Goal: Check status: Check status

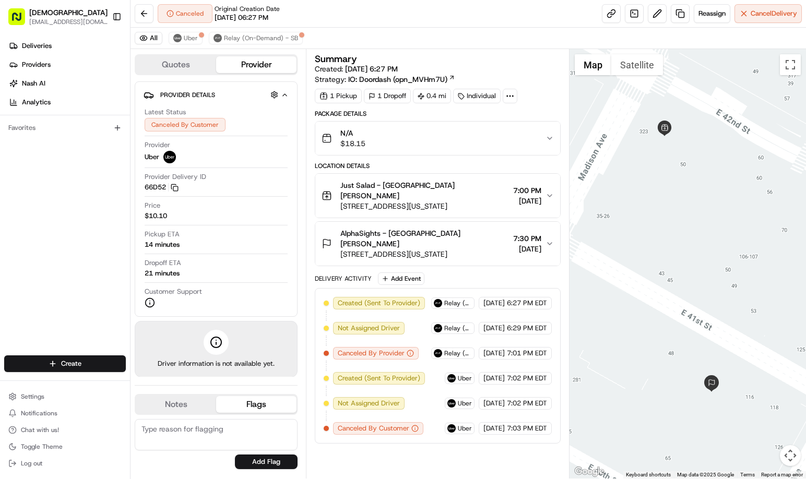
click at [495, 458] on div "Summary Created: 08/19/2025 6:27 PM Strategy: IO: Doordash (opn_MVHm7U) 1 Picku…" at bounding box center [438, 263] width 246 height 419
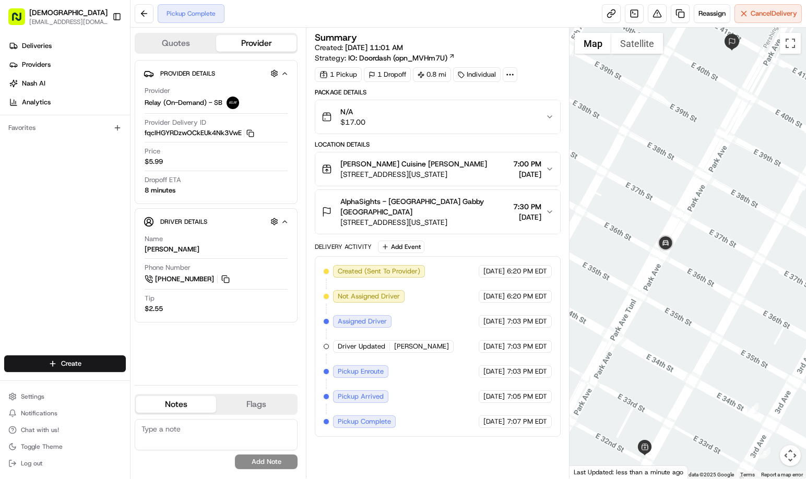
click at [420, 452] on div "Summary Created: 08/19/2025 11:01 AM Strategy: IO: Doordash (opn_MVHm7U) 1 Pick…" at bounding box center [438, 253] width 246 height 441
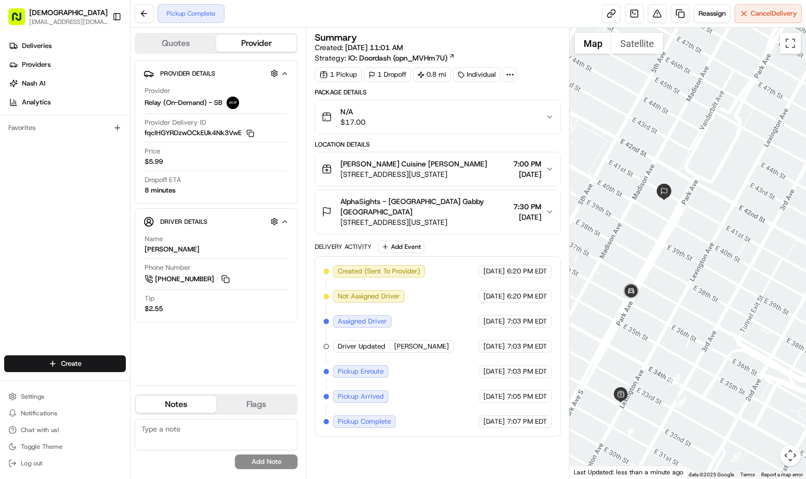
drag, startPoint x: 730, startPoint y: 321, endPoint x: 718, endPoint y: 332, distance: 15.5
click at [719, 332] on div at bounding box center [688, 253] width 237 height 451
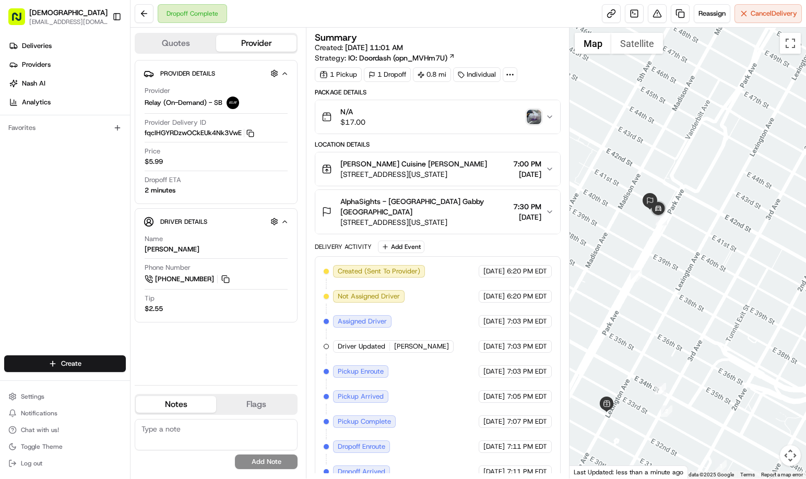
click at [535, 121] on img "button" at bounding box center [534, 117] width 15 height 15
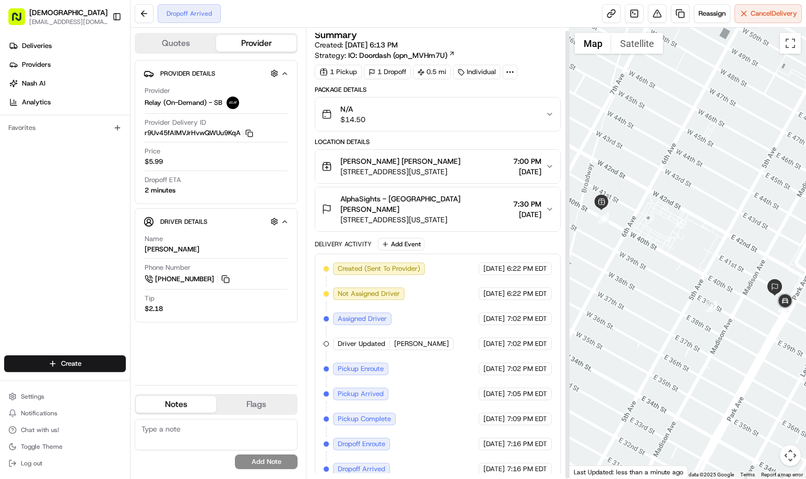
scroll to position [3, 0]
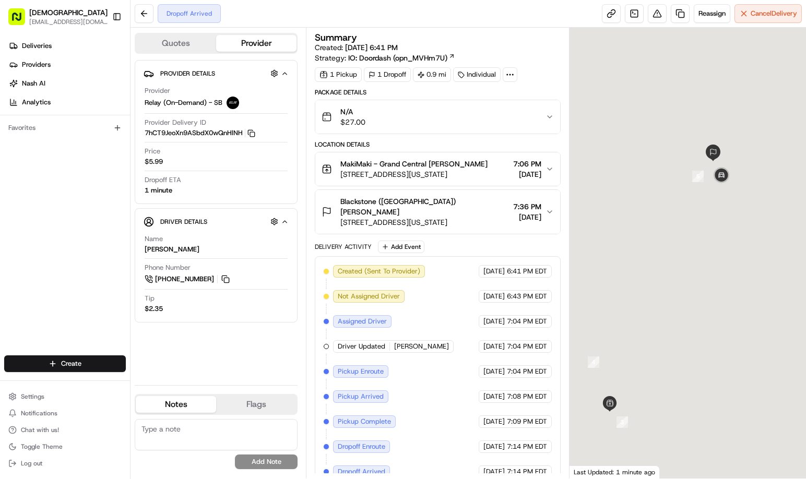
drag, startPoint x: 754, startPoint y: 157, endPoint x: 722, endPoint y: 195, distance: 50.0
click at [722, 195] on div at bounding box center [688, 253] width 237 height 451
drag, startPoint x: 720, startPoint y: 241, endPoint x: 717, endPoint y: 348, distance: 106.6
click at [717, 348] on div at bounding box center [688, 253] width 237 height 451
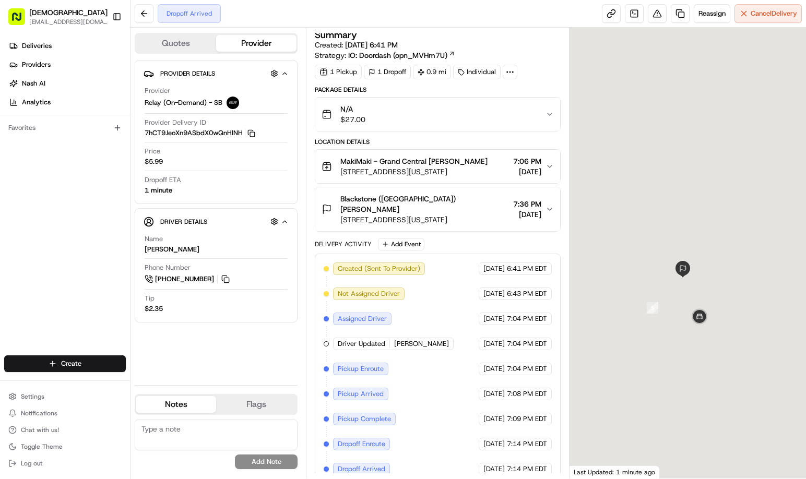
scroll to position [3, 0]
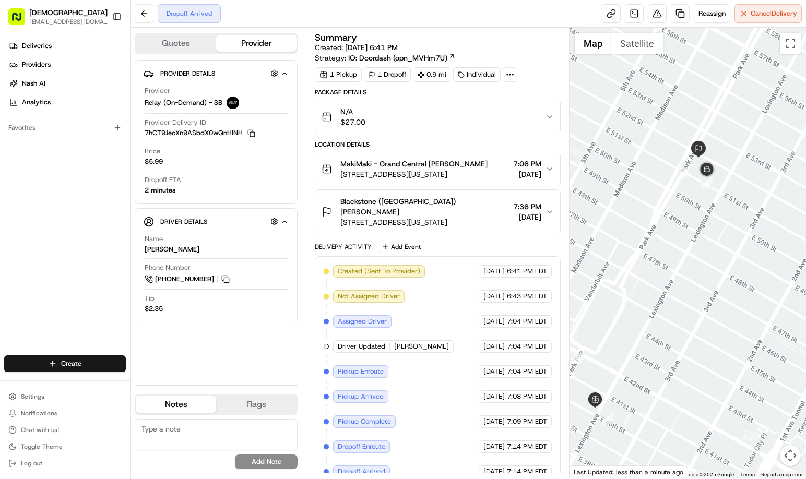
click at [704, 217] on div at bounding box center [688, 253] width 237 height 451
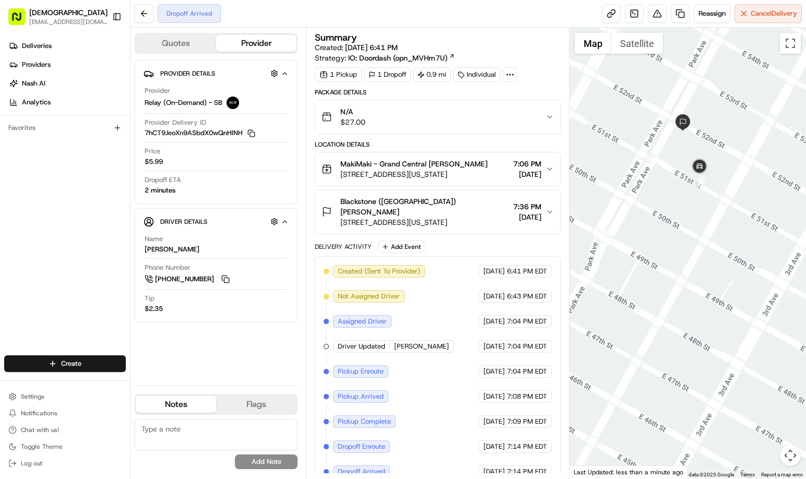
drag, startPoint x: 714, startPoint y: 204, endPoint x: 698, endPoint y: 211, distance: 17.1
click at [698, 211] on div at bounding box center [688, 253] width 237 height 451
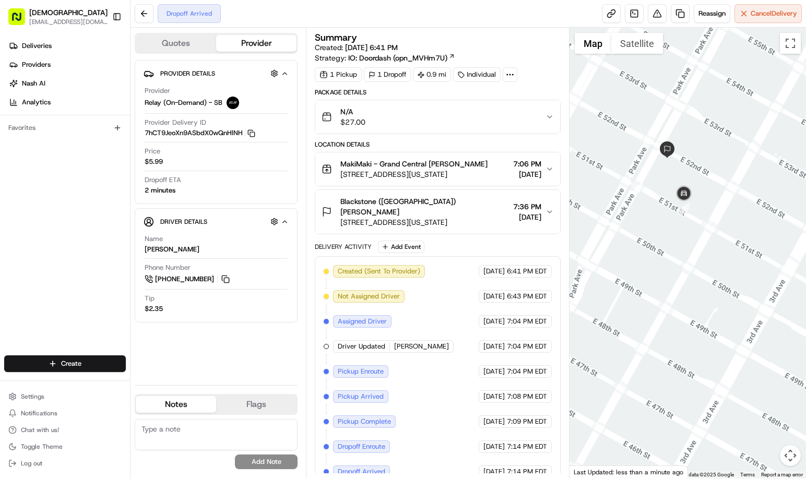
drag, startPoint x: 719, startPoint y: 224, endPoint x: 693, endPoint y: 240, distance: 30.6
click at [693, 240] on div at bounding box center [688, 253] width 237 height 451
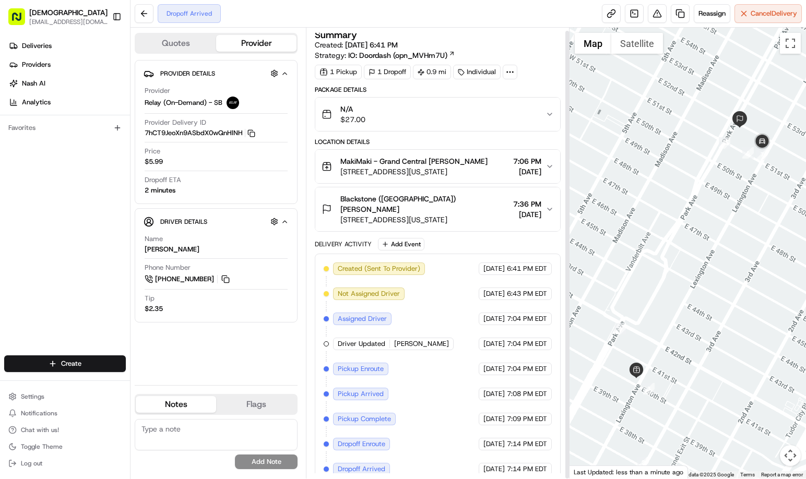
scroll to position [3, 0]
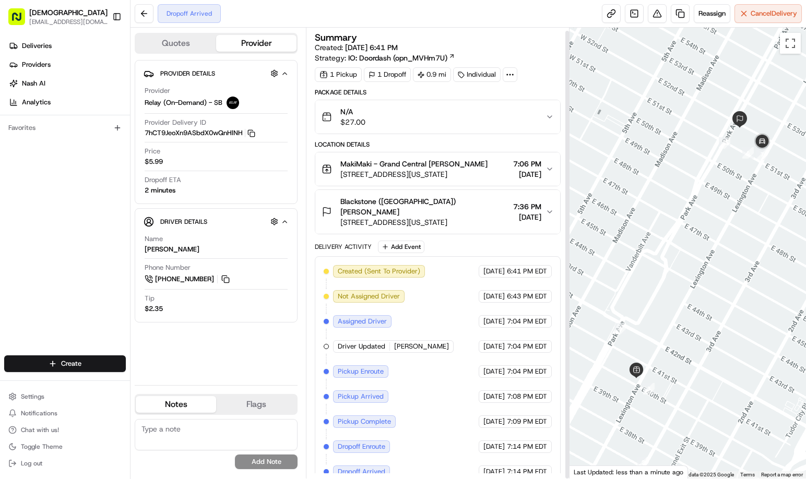
scroll to position [3, 0]
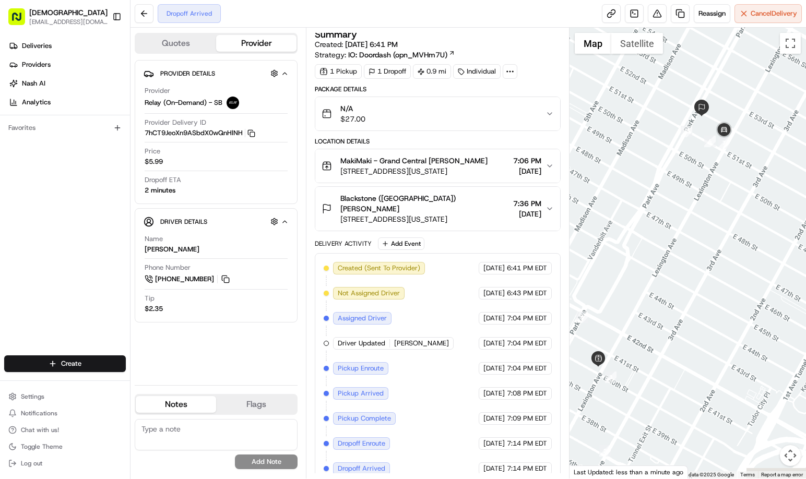
drag, startPoint x: 710, startPoint y: 205, endPoint x: 715, endPoint y: 182, distance: 23.6
click at [708, 196] on div at bounding box center [688, 253] width 237 height 451
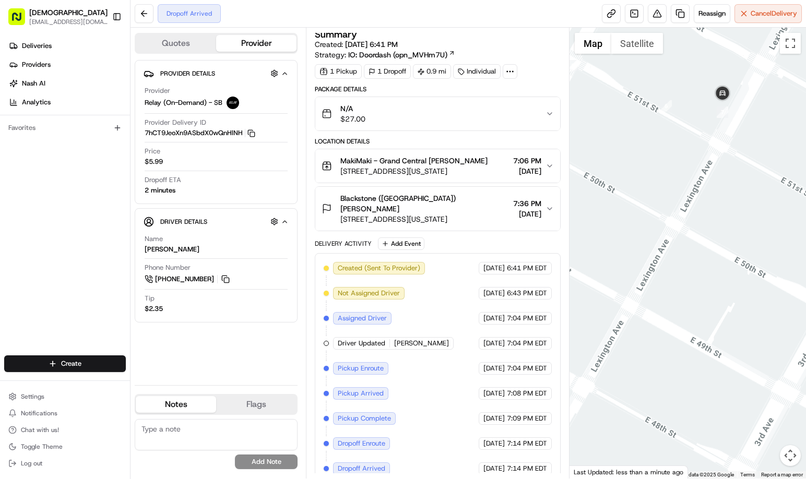
drag, startPoint x: 725, startPoint y: 139, endPoint x: 713, endPoint y: 166, distance: 29.4
click at [716, 164] on div at bounding box center [688, 253] width 237 height 451
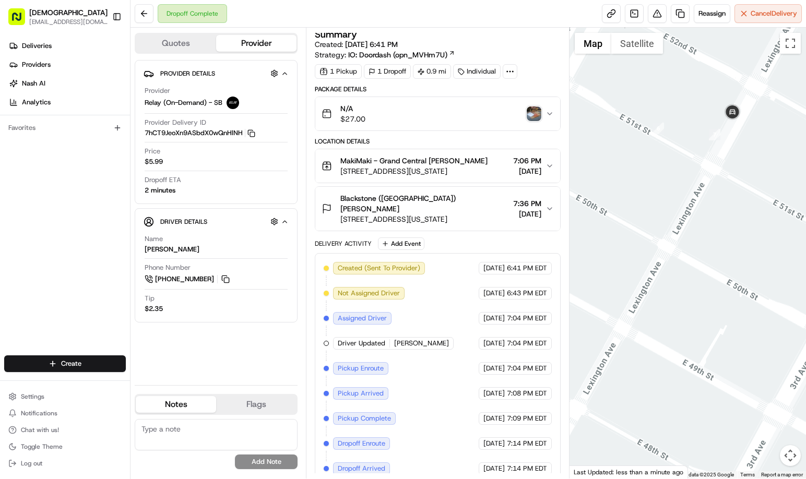
click at [537, 113] on img "button" at bounding box center [534, 114] width 15 height 15
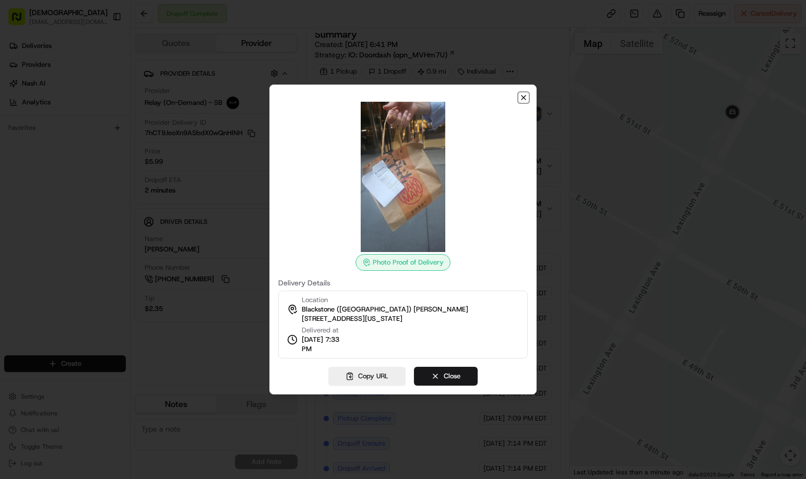
click at [523, 99] on icon "button" at bounding box center [524, 97] width 8 height 8
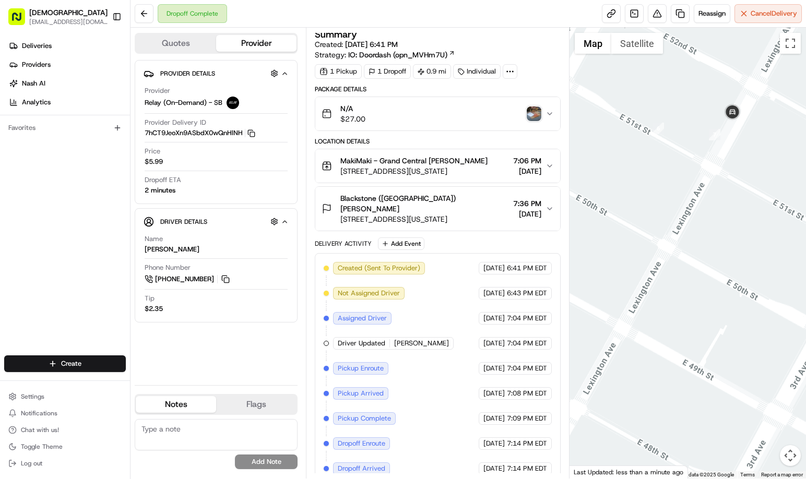
click at [530, 117] on img "button" at bounding box center [534, 114] width 15 height 15
